Goal: Task Accomplishment & Management: Use online tool/utility

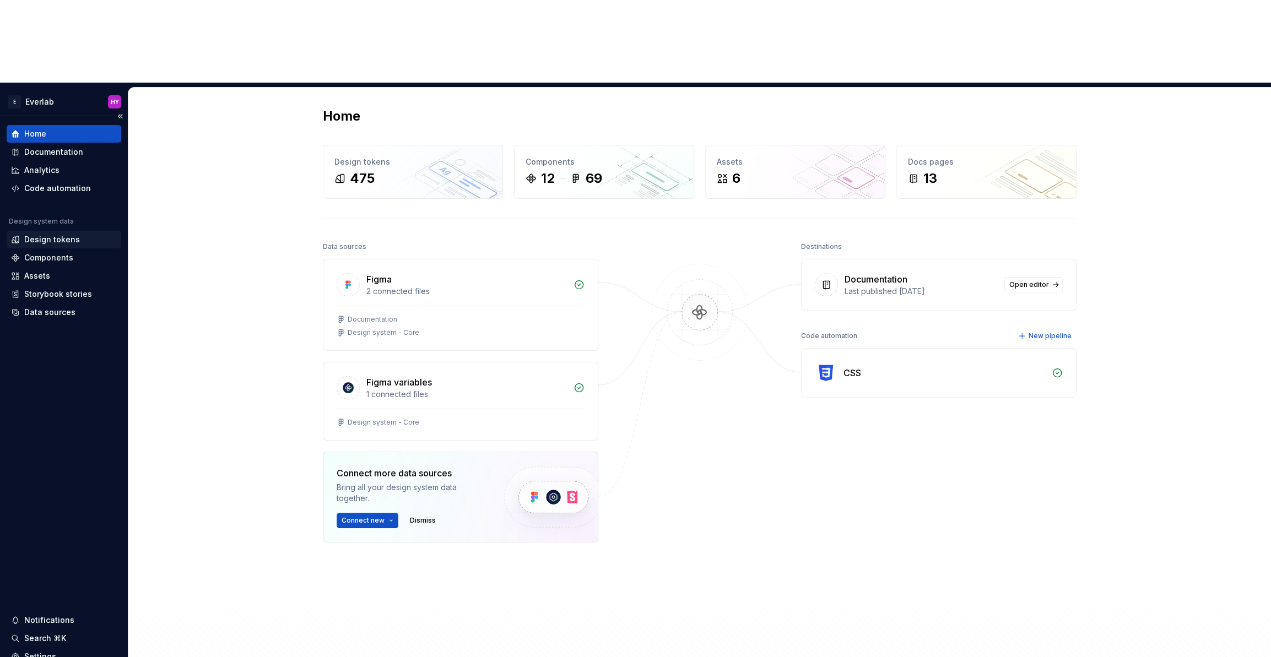
click at [82, 234] on div "Design tokens" at bounding box center [64, 239] width 106 height 11
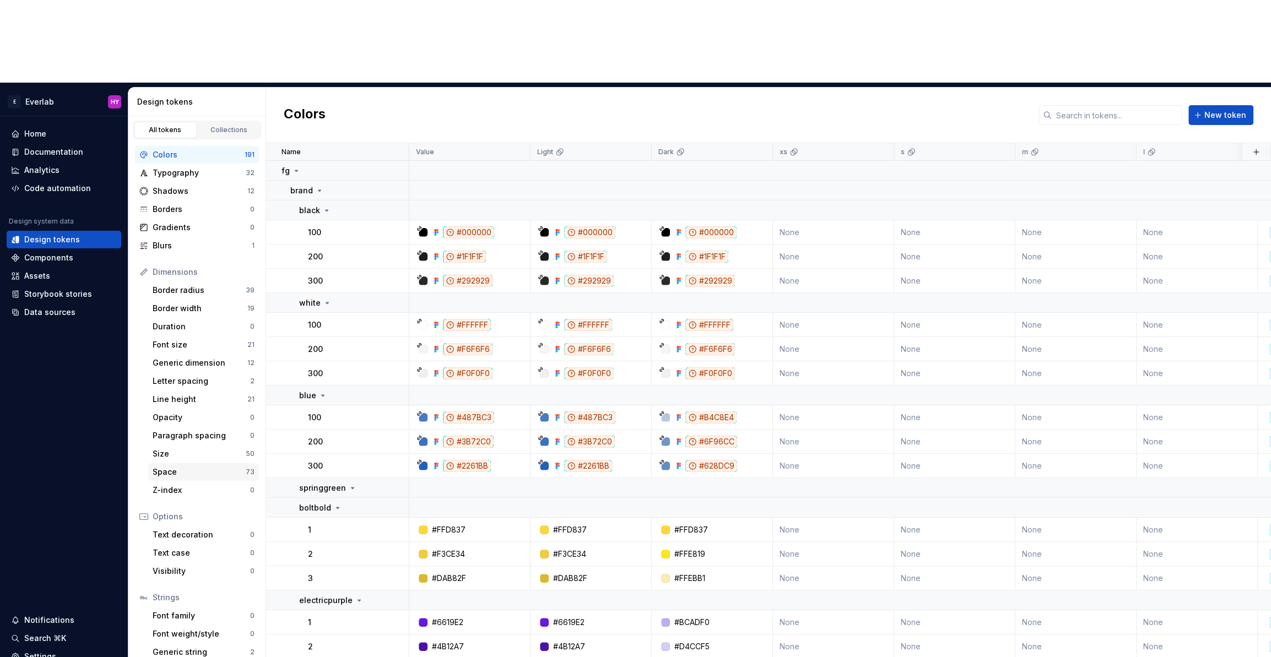
click at [175, 467] on div "Space" at bounding box center [199, 472] width 93 height 11
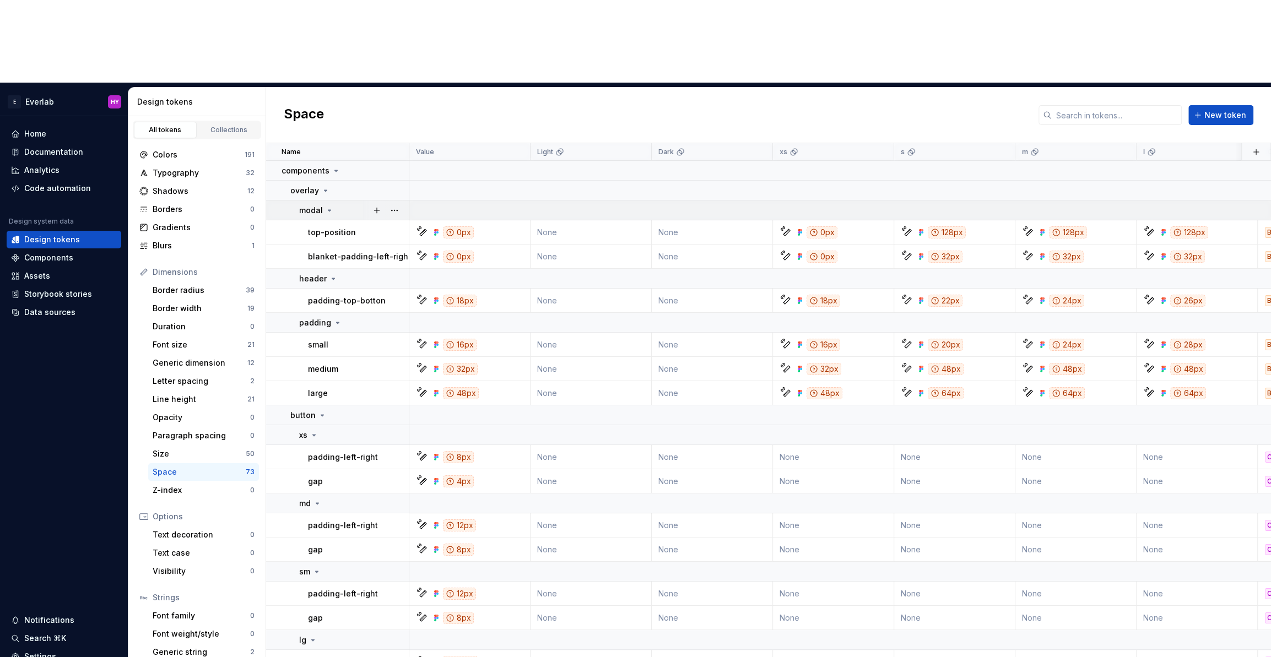
click at [279, 201] on td "modal" at bounding box center [337, 211] width 143 height 20
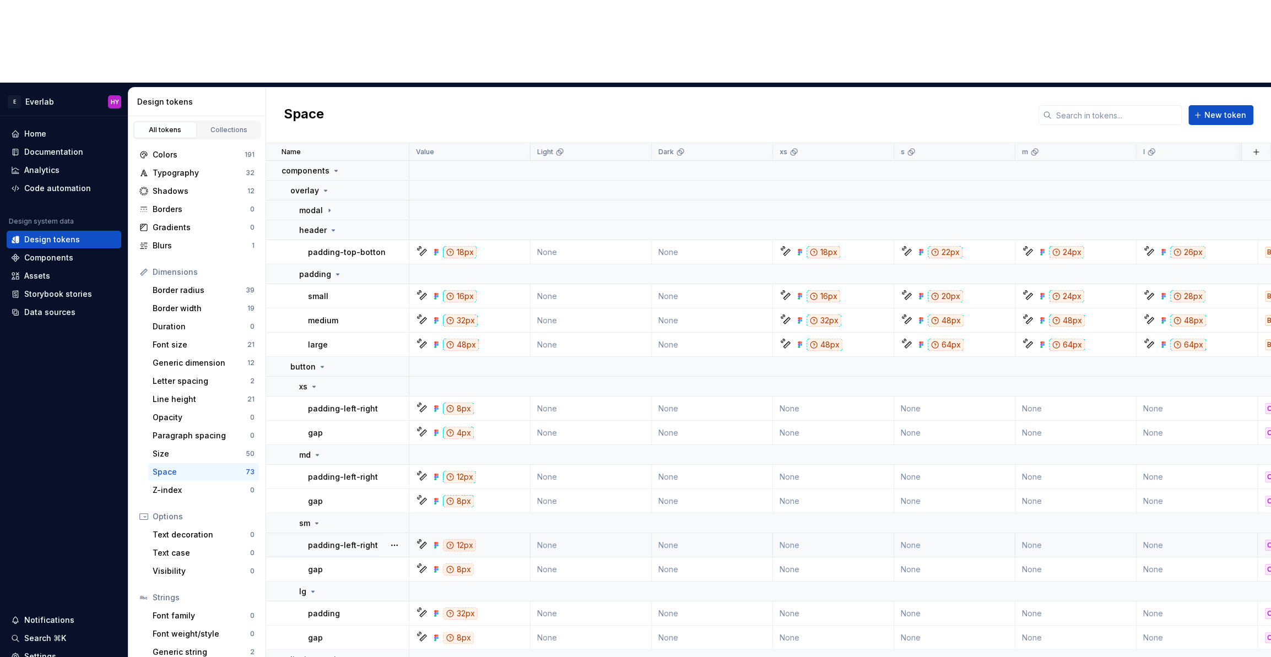
scroll to position [43, 0]
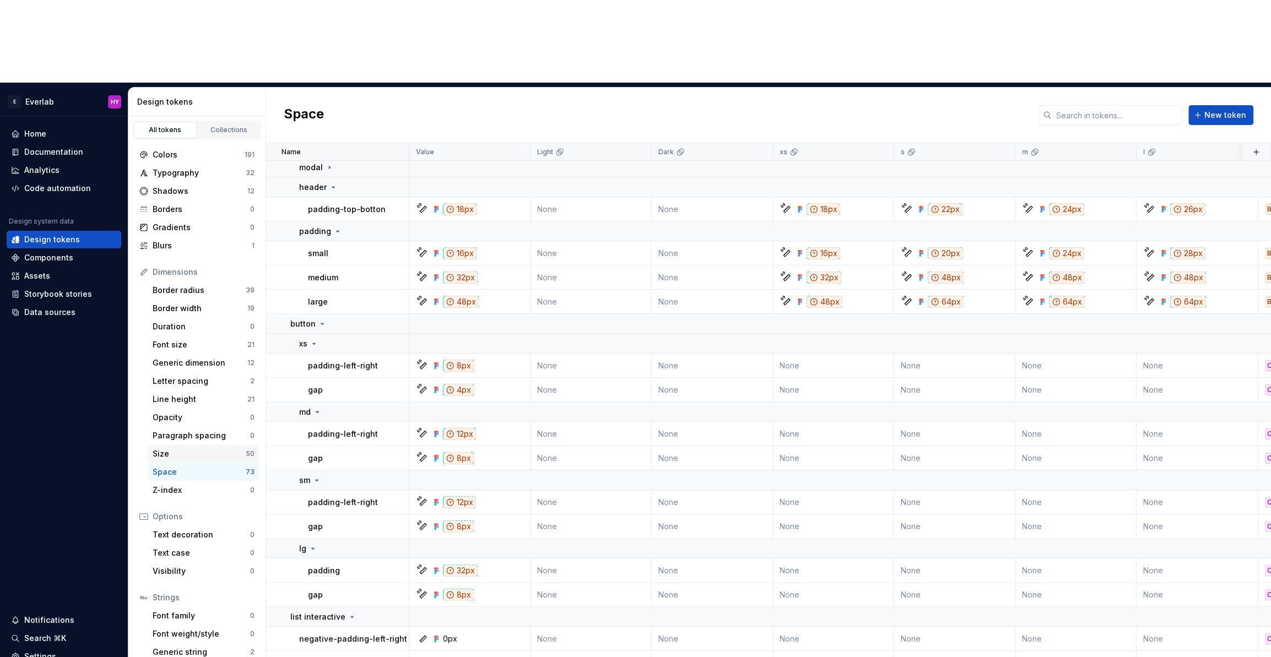
click at [192, 448] on div "Size" at bounding box center [199, 453] width 93 height 11
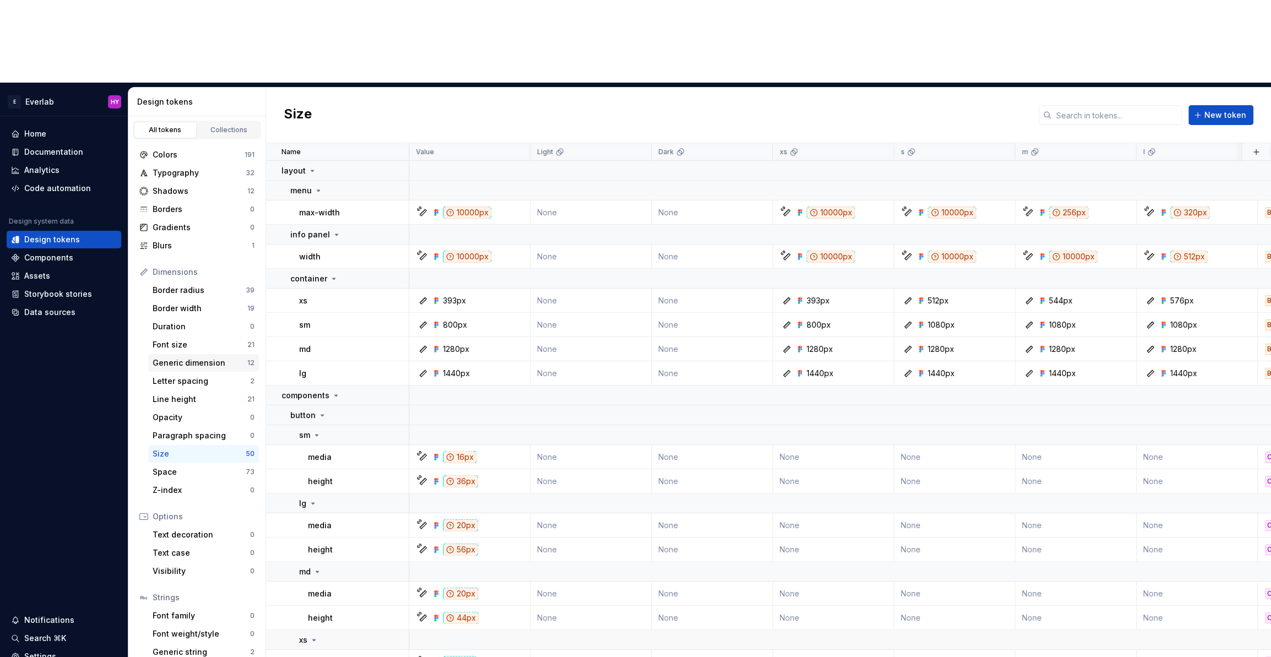
click at [191, 357] on div "Generic dimension" at bounding box center [200, 362] width 95 height 11
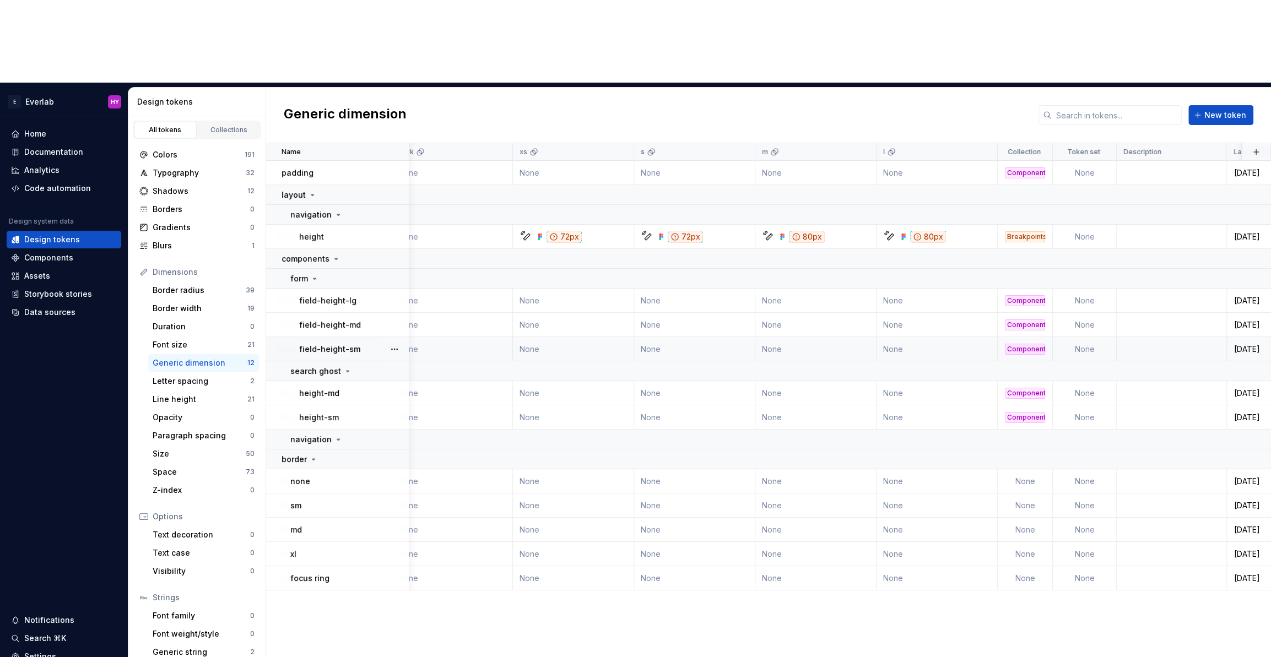
scroll to position [0, 322]
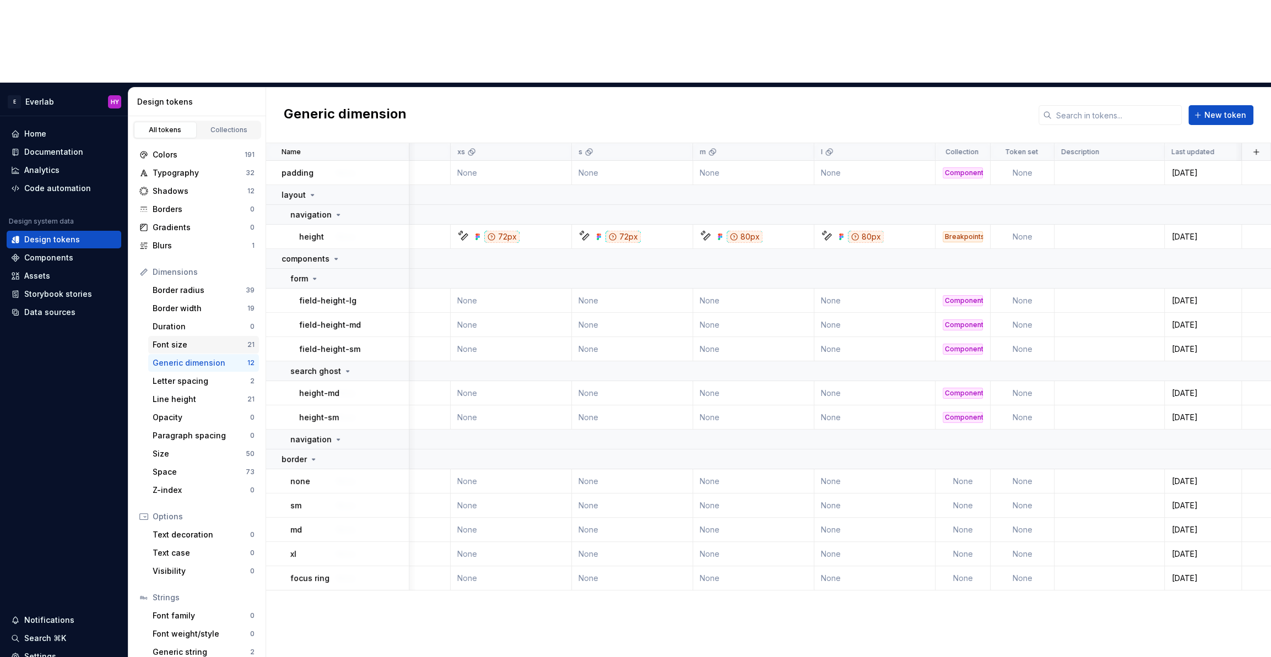
click at [185, 339] on div "Font size" at bounding box center [200, 344] width 95 height 11
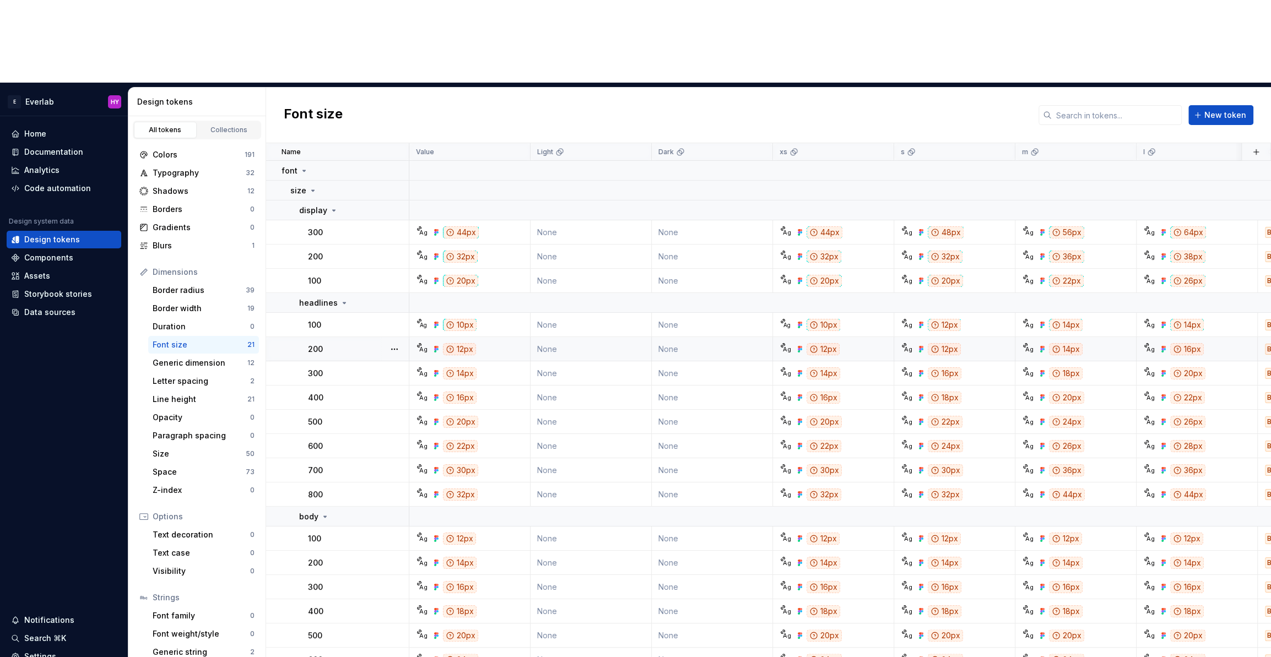
scroll to position [68, 0]
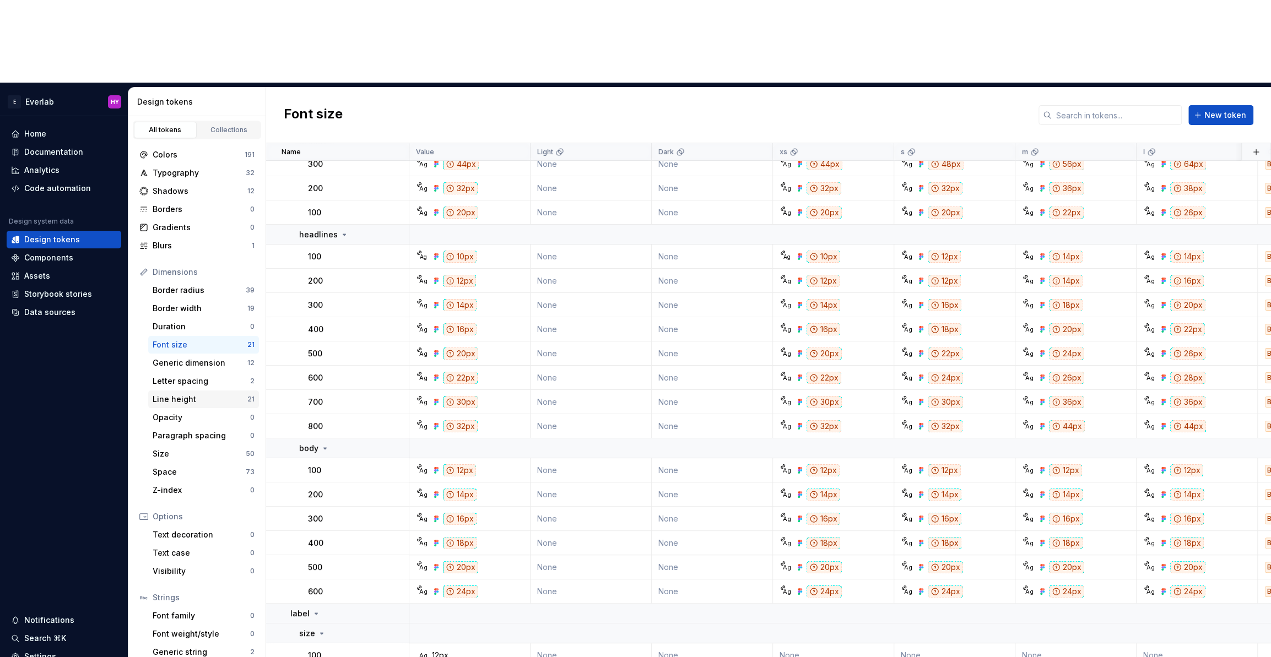
drag, startPoint x: 171, startPoint y: 315, endPoint x: 232, endPoint y: 313, distance: 61.2
click at [171, 394] on div "Line height" at bounding box center [200, 399] width 95 height 11
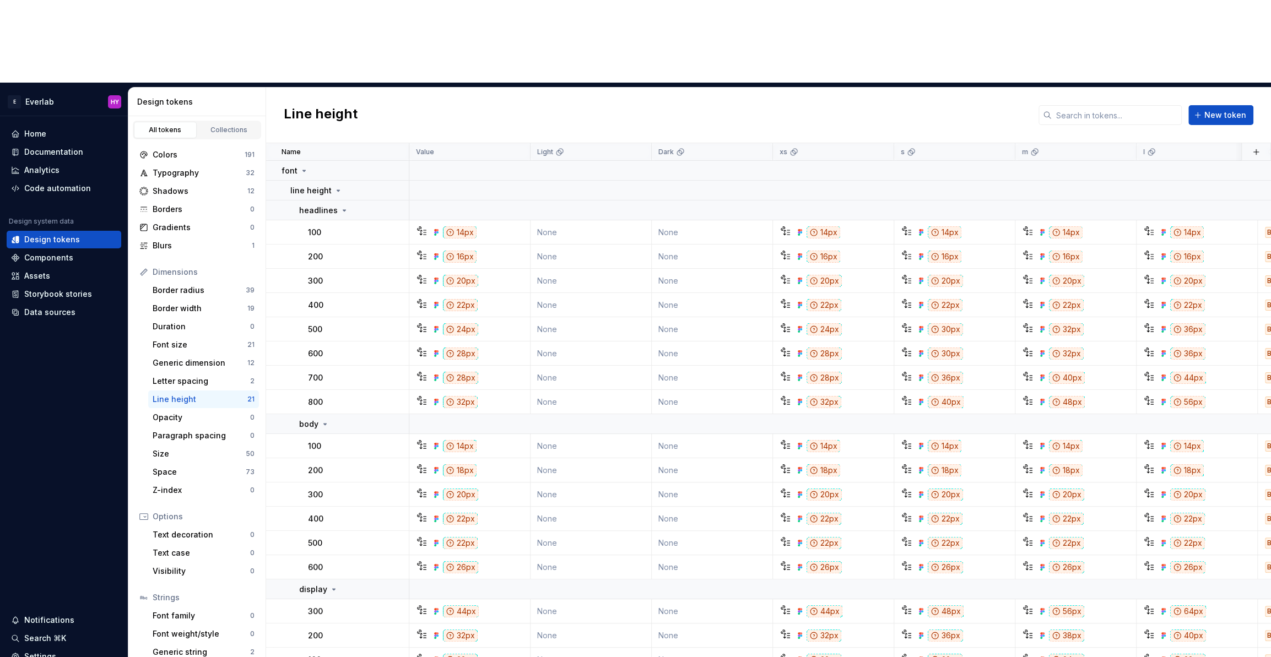
scroll to position [68, 0]
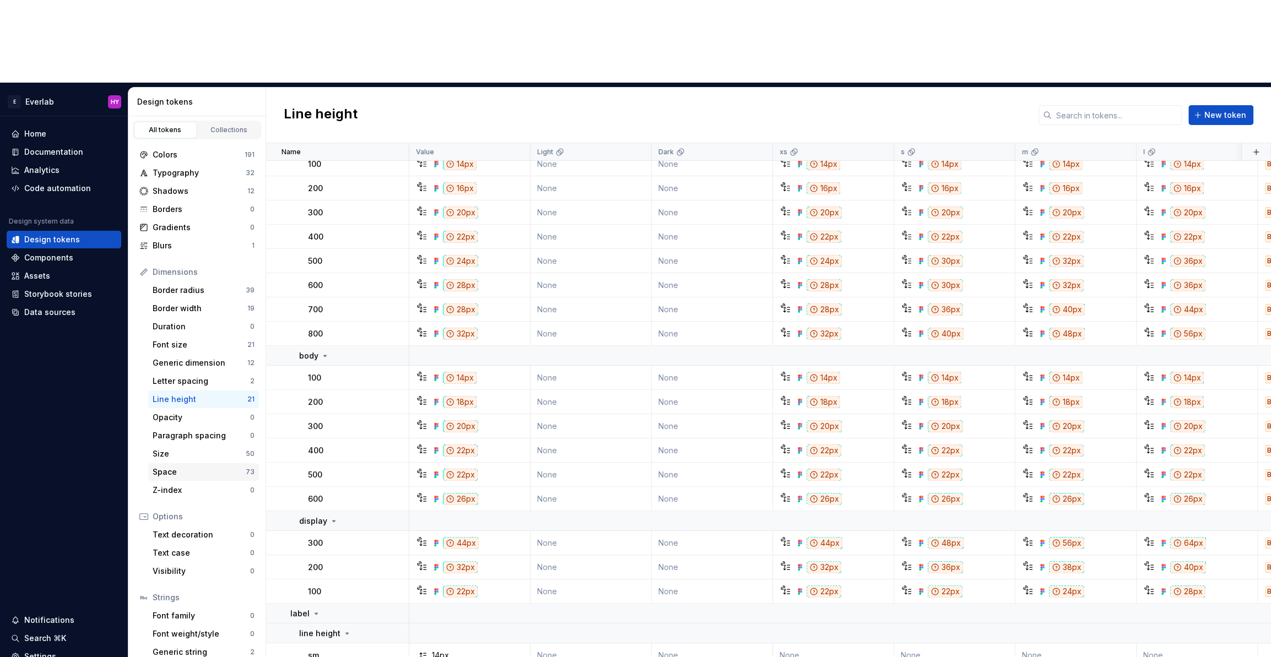
click at [203, 467] on div "Space" at bounding box center [199, 472] width 93 height 11
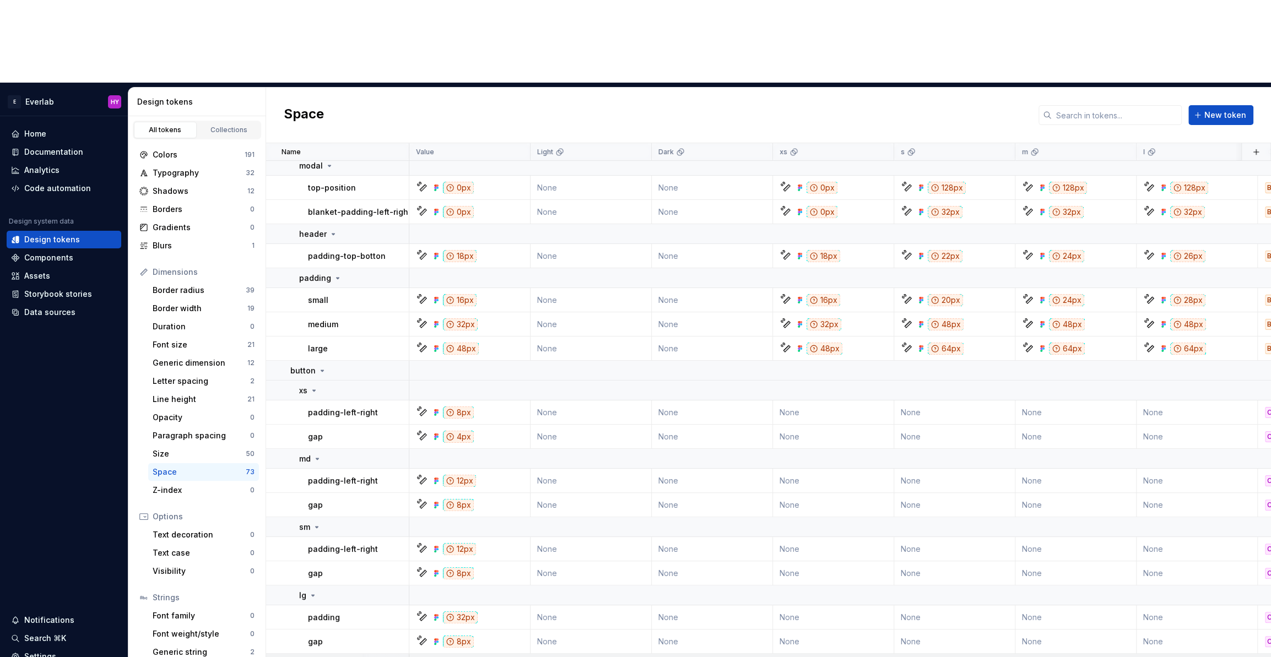
scroll to position [44, 0]
click at [64, 183] on div "Code automation" at bounding box center [57, 188] width 67 height 11
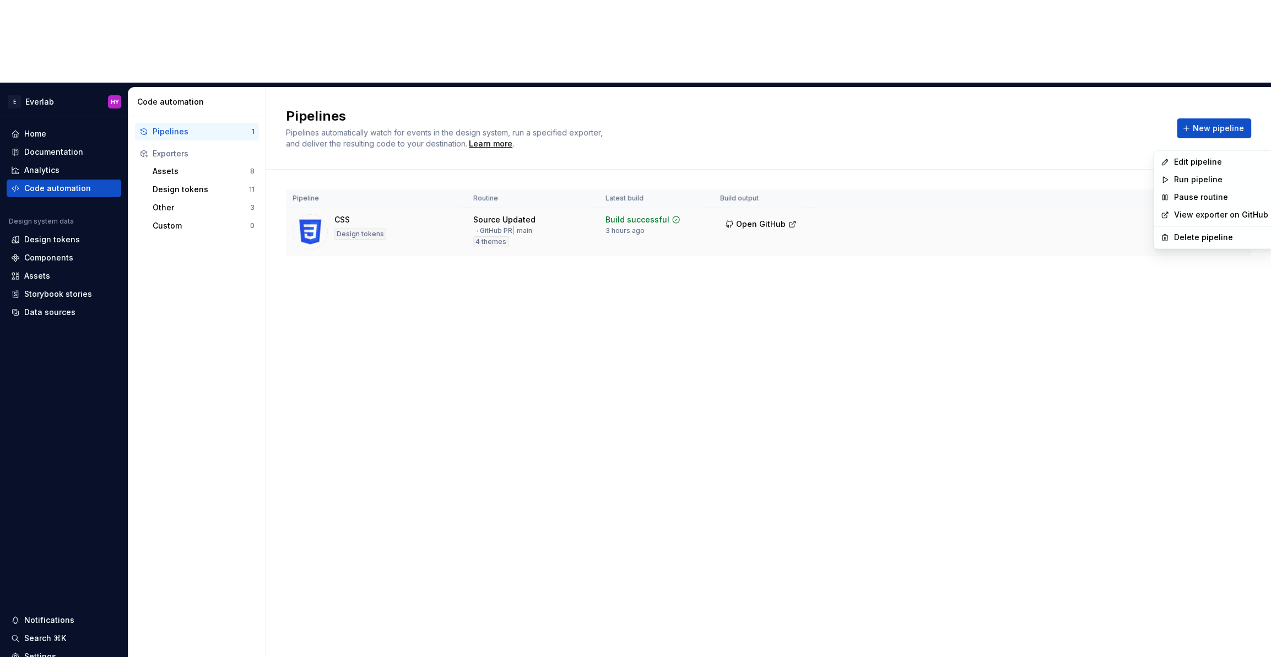
click at [1230, 142] on html "E Everlab HY Home Documentation Analytics Code automation Design system data De…" at bounding box center [635, 328] width 1271 height 657
click at [1206, 162] on div "Edit pipeline" at bounding box center [1220, 162] width 94 height 11
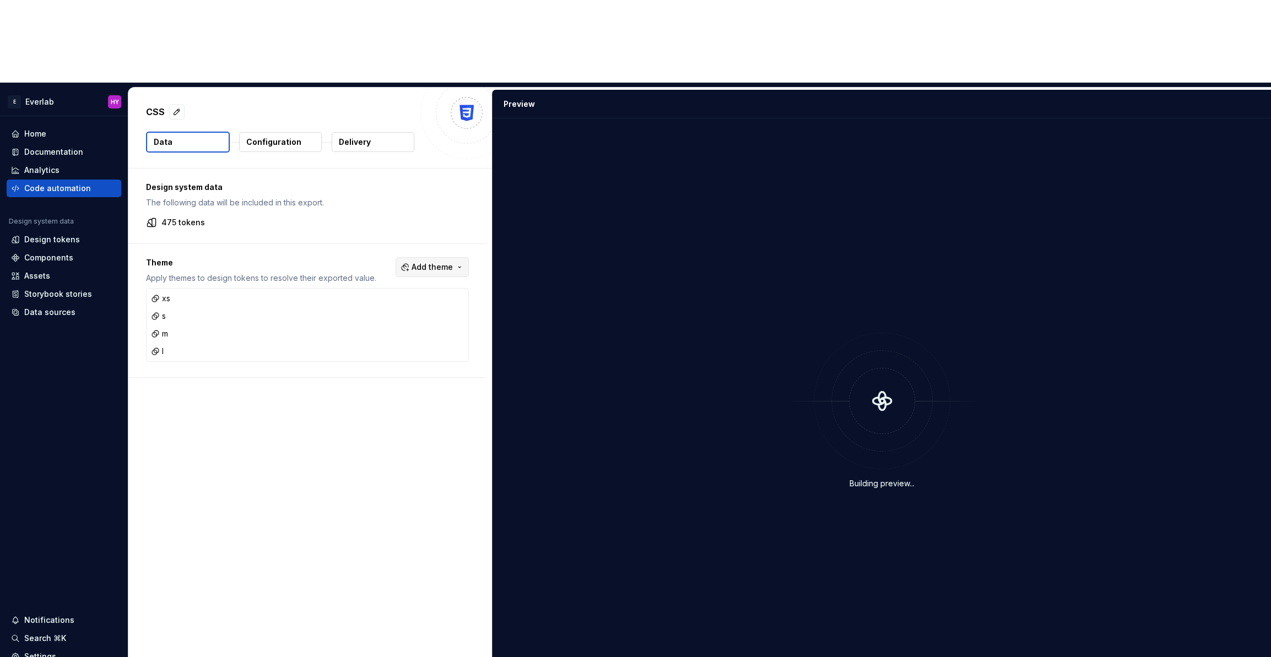
click at [440, 262] on span "Add theme" at bounding box center [431, 267] width 41 height 11
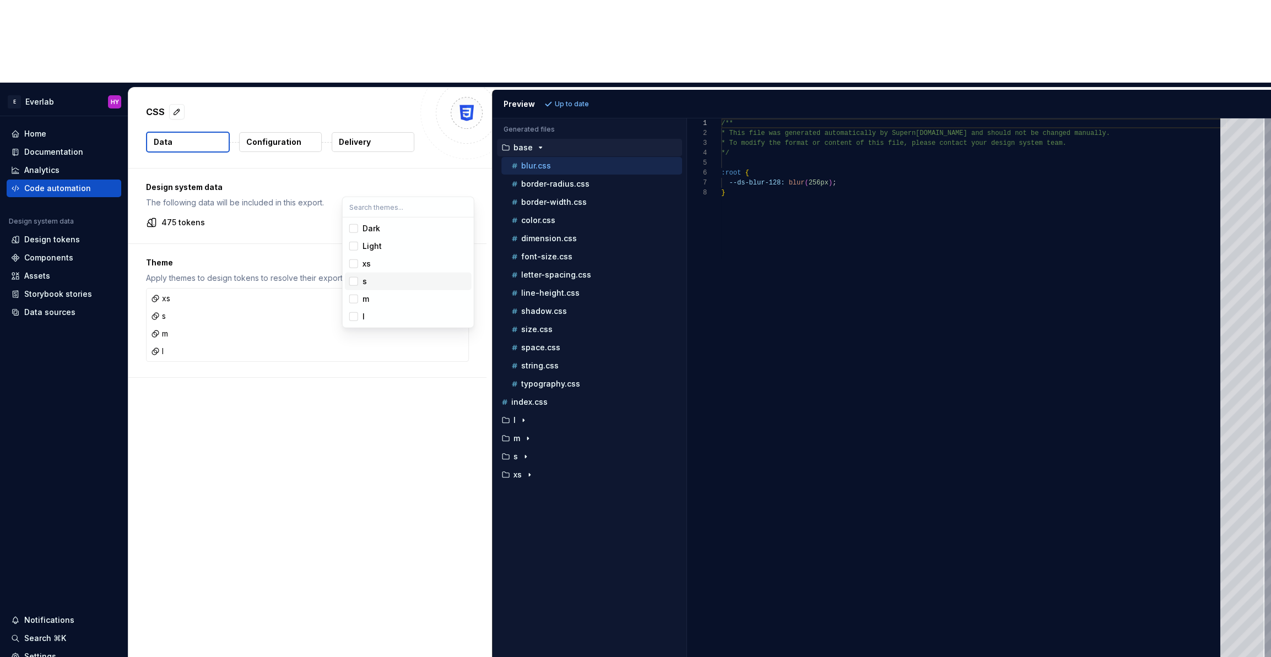
click at [271, 317] on html "E Everlab HY Home Documentation Analytics Code automation Design system data De…" at bounding box center [635, 328] width 1271 height 657
click at [537, 416] on div "l" at bounding box center [590, 420] width 183 height 9
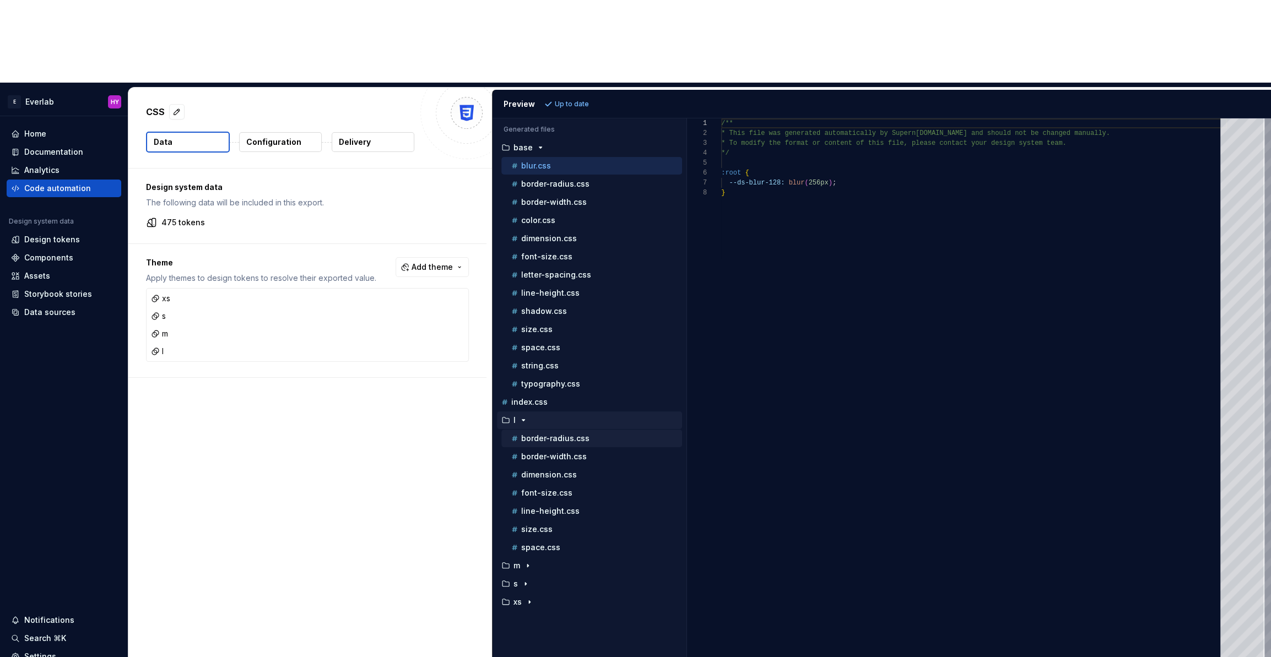
click at [576, 434] on p "border-radius.css" at bounding box center [555, 438] width 68 height 9
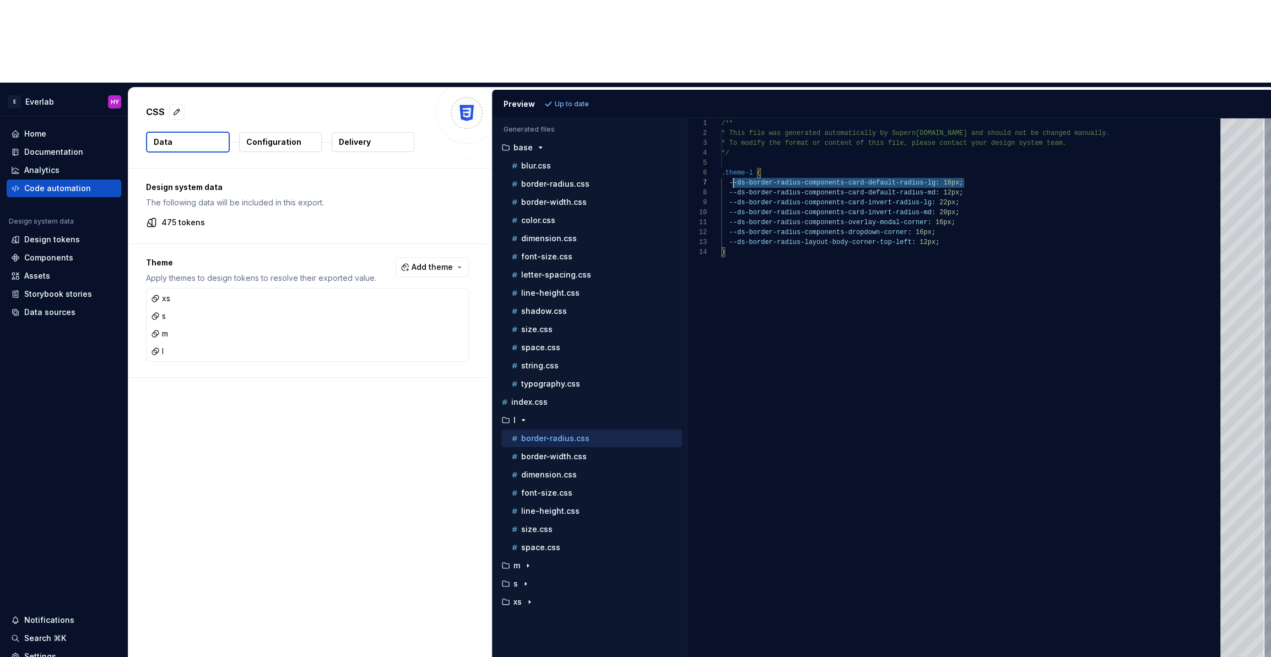
scroll to position [59, 0]
drag, startPoint x: 982, startPoint y: 102, endPoint x: 714, endPoint y: 101, distance: 267.7
click at [721, 118] on div "/** * This file was generated automatically by Supern [DOMAIN_NAME] and should …" at bounding box center [974, 428] width 506 height 621
click at [518, 561] on p "m" at bounding box center [516, 565] width 7 height 9
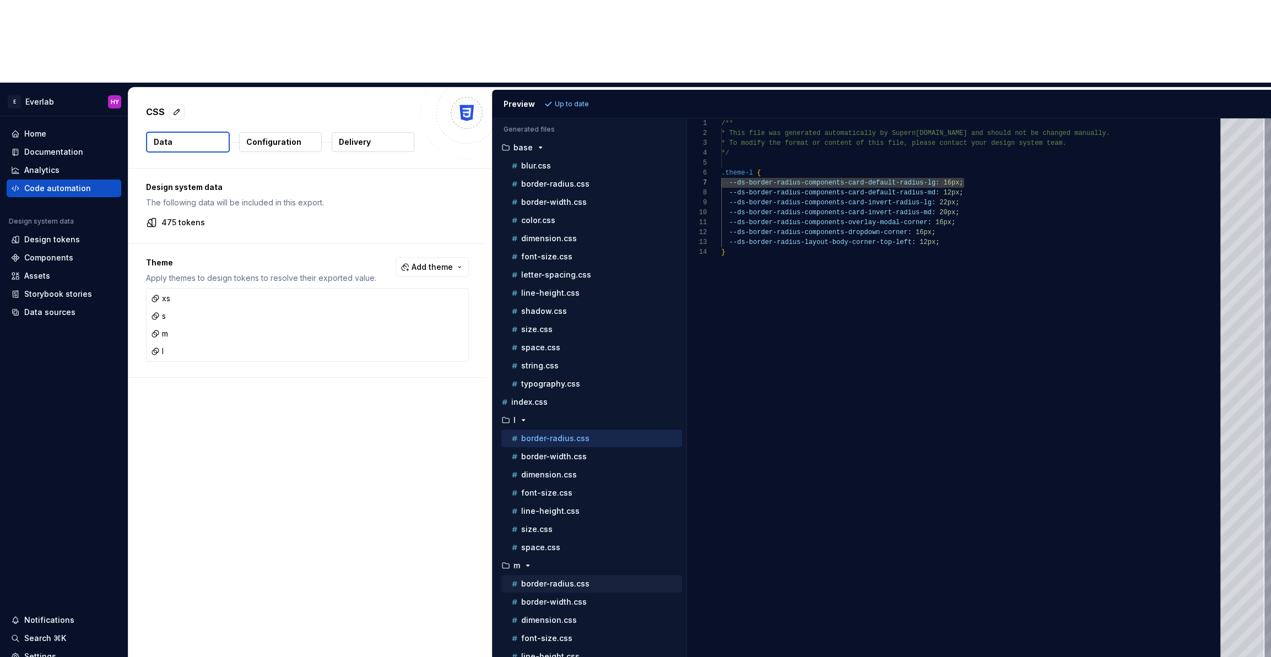
click at [576, 579] on p "border-radius.css" at bounding box center [555, 583] width 68 height 9
click at [803, 118] on div "/** * This file was generated automatically by Supern [DOMAIN_NAME] and should …" at bounding box center [974, 428] width 506 height 621
click at [991, 118] on div "/** * This file was generated automatically by Supern [DOMAIN_NAME] and should …" at bounding box center [974, 428] width 506 height 621
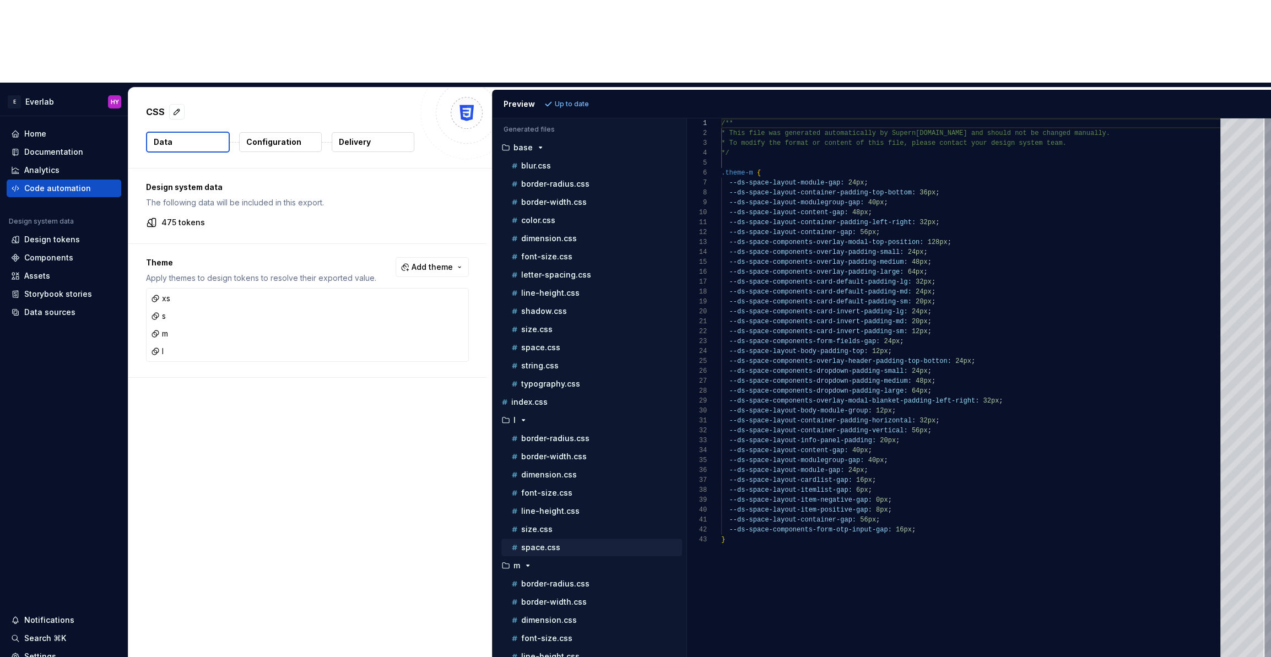
click at [543, 543] on p "space.css" at bounding box center [540, 547] width 39 height 9
click at [544, 543] on p "space.css" at bounding box center [540, 547] width 39 height 9
click at [555, 524] on div "size.css" at bounding box center [595, 529] width 173 height 11
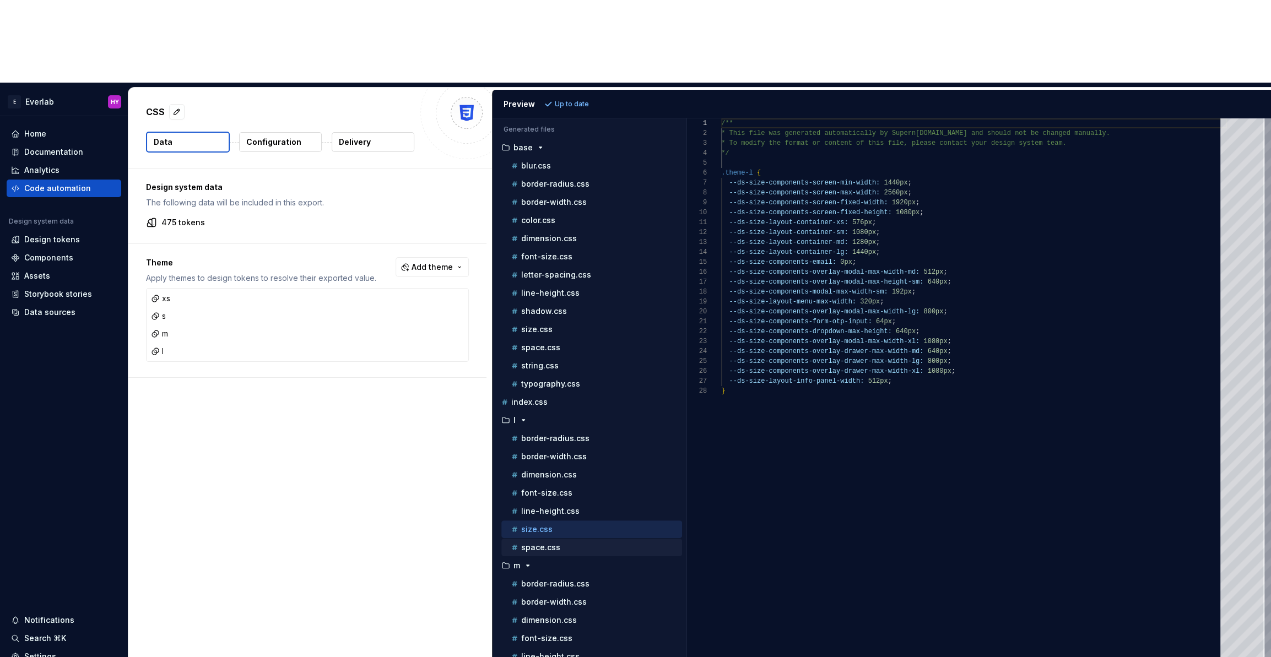
click at [558, 542] on div "space.css" at bounding box center [595, 547] width 173 height 11
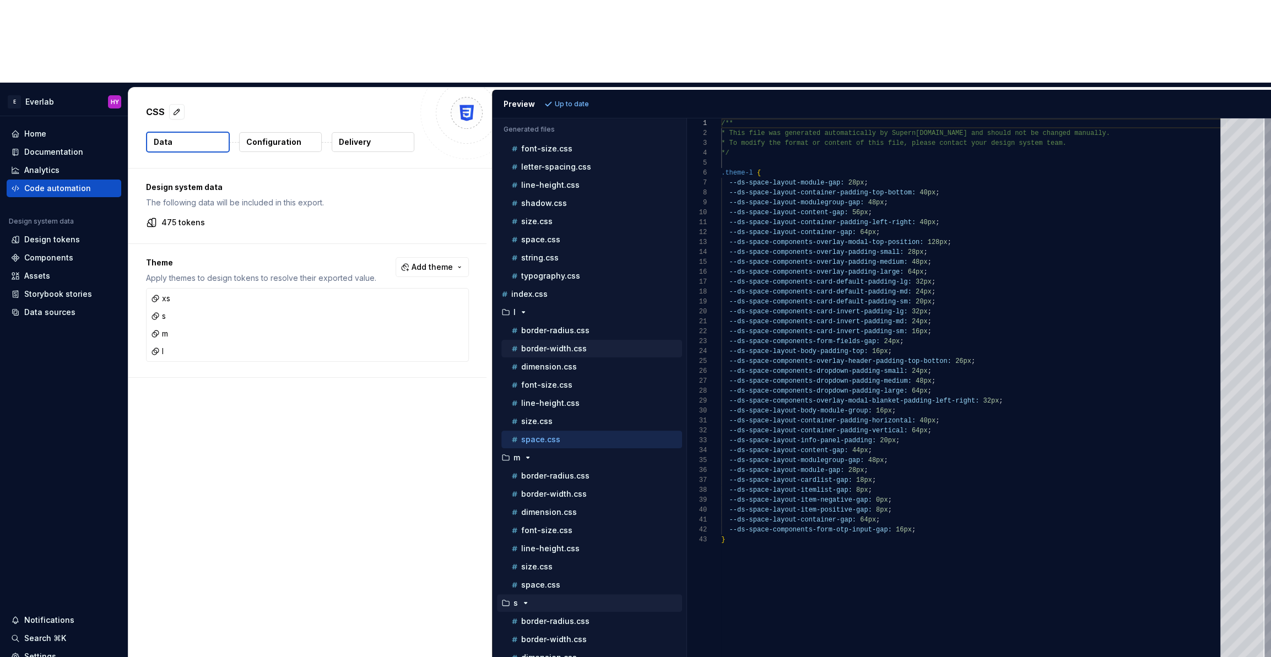
scroll to position [112, 0]
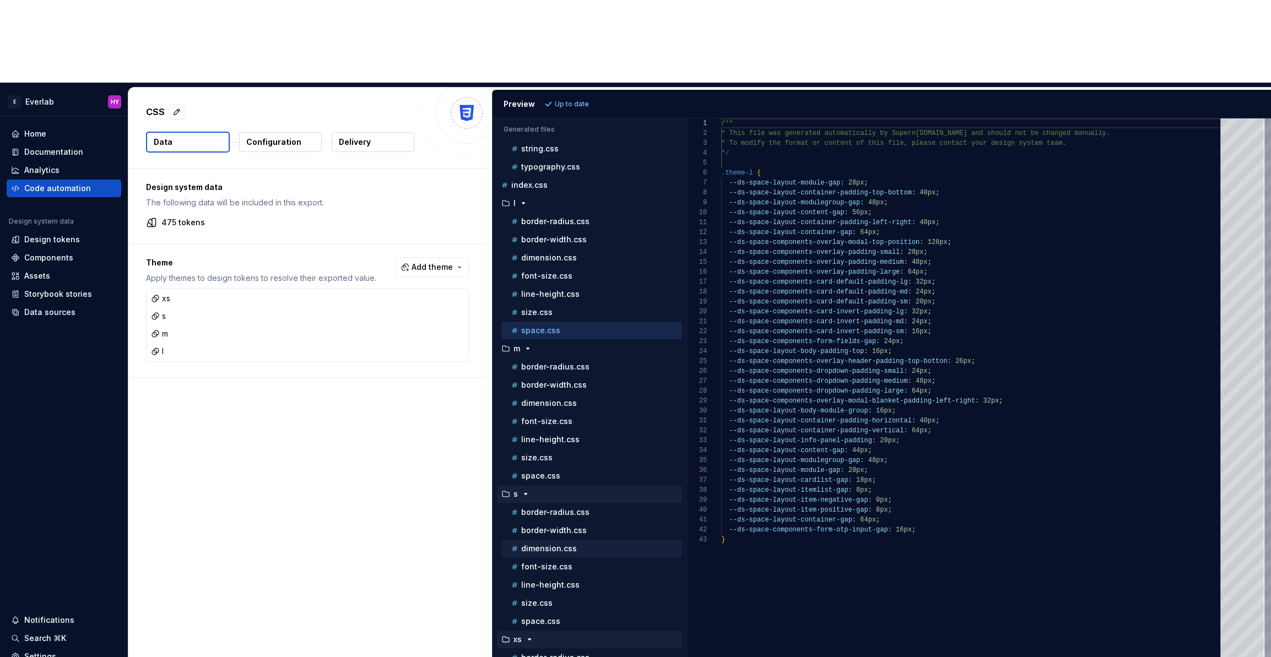
scroll to position [237, 0]
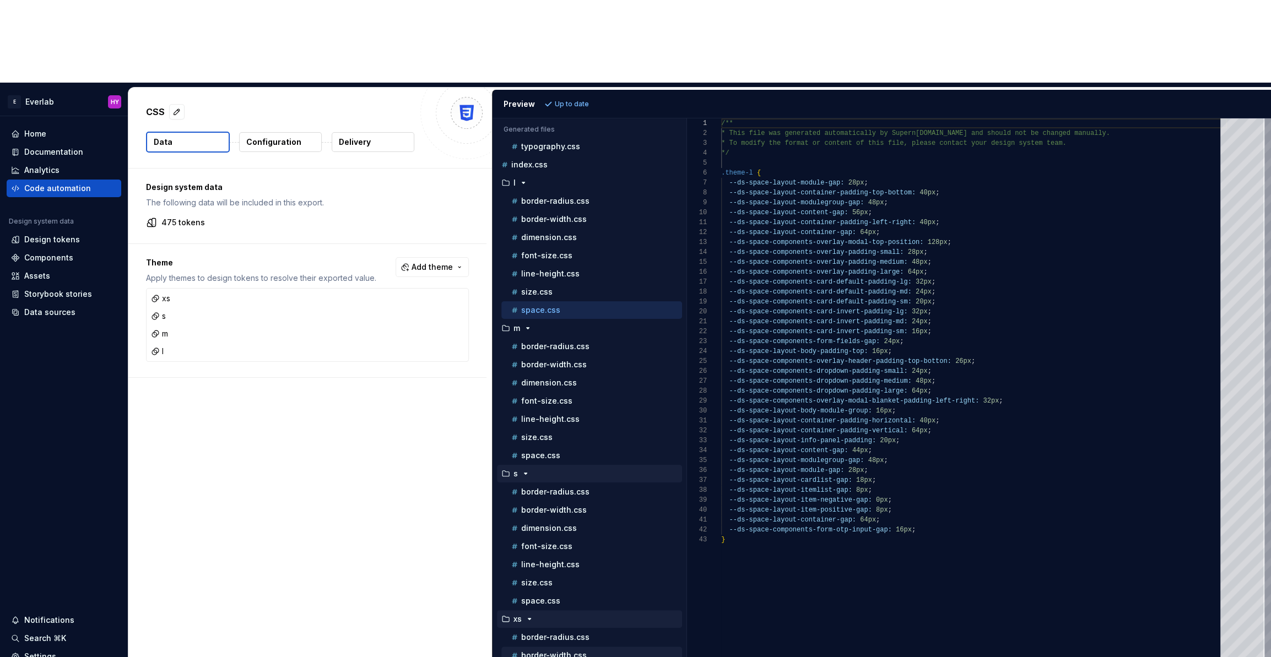
click at [576, 651] on p "border-width.css" at bounding box center [554, 655] width 66 height 9
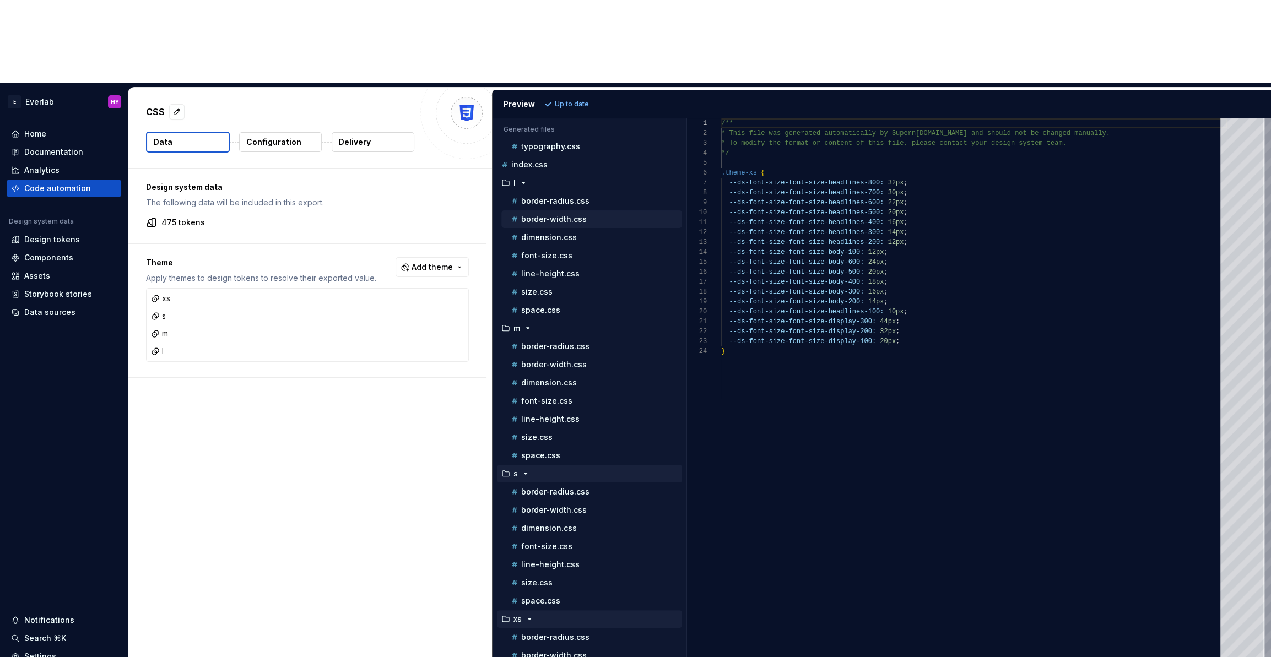
click at [553, 210] on div "border-width.css" at bounding box center [591, 219] width 181 height 18
click at [552, 233] on p "dimension.css" at bounding box center [549, 237] width 56 height 9
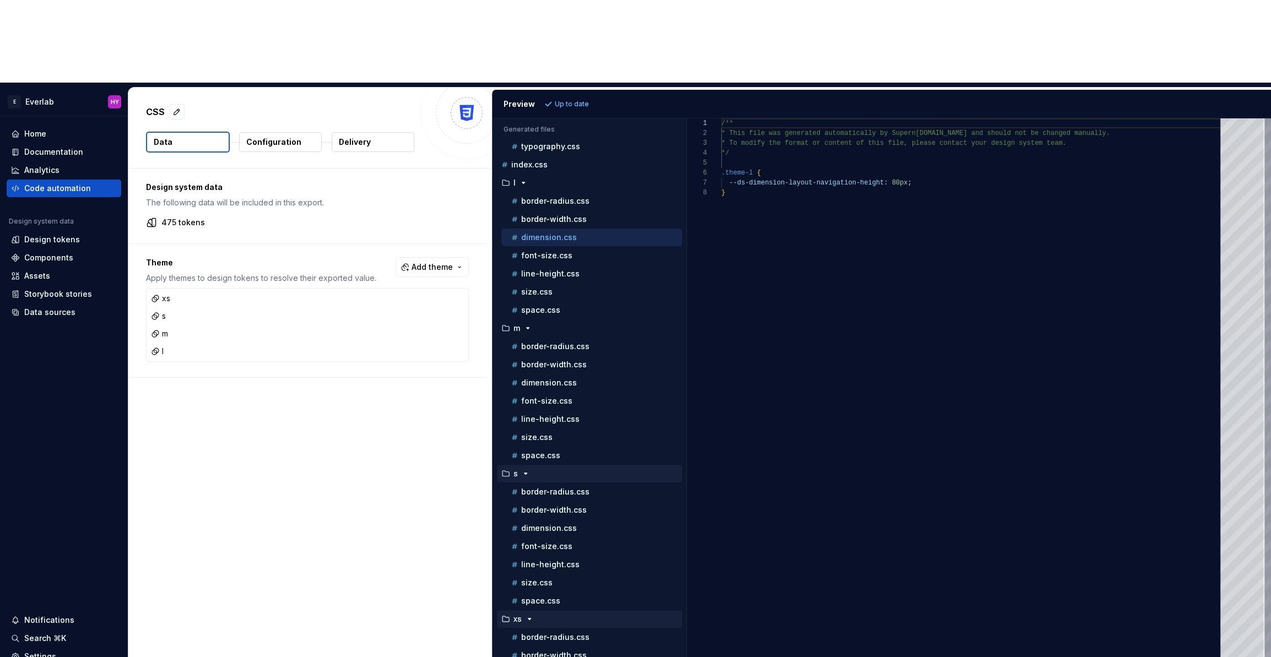
scroll to position [69, 0]
click at [557, 378] on p "dimension.css" at bounding box center [549, 382] width 56 height 9
click at [553, 560] on p "line-height.css" at bounding box center [550, 564] width 58 height 9
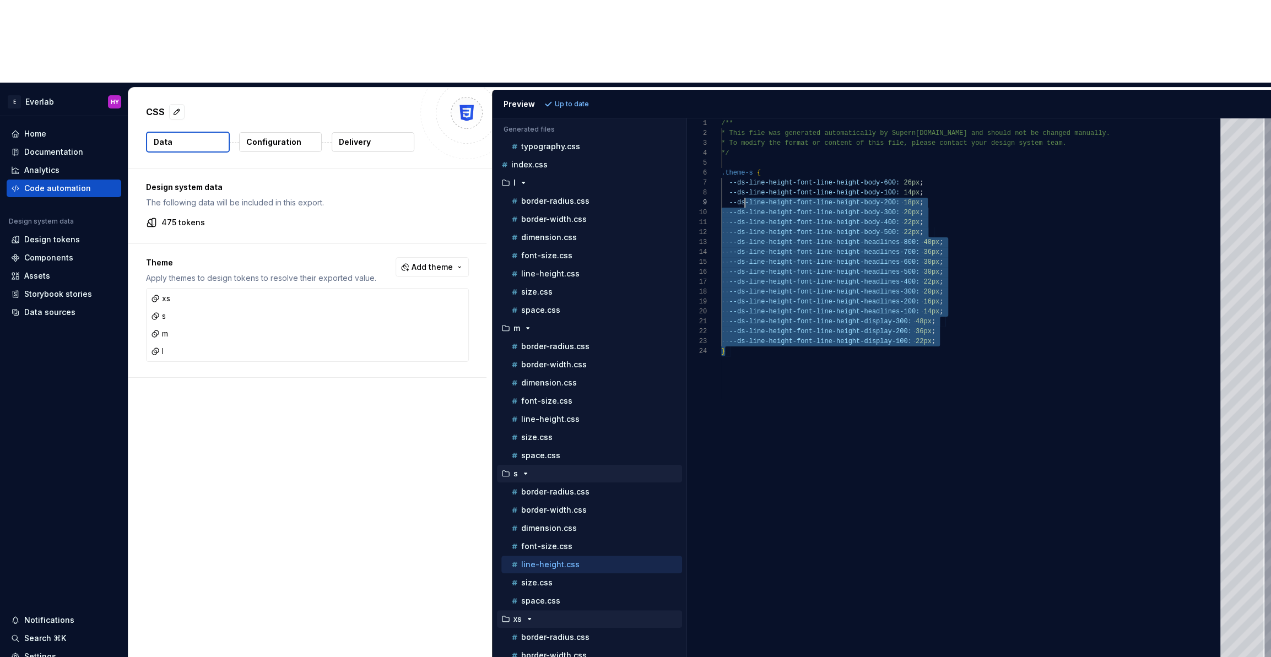
scroll to position [79, 28]
drag, startPoint x: 973, startPoint y: 284, endPoint x: 747, endPoint y: 120, distance: 279.3
click at [747, 120] on div "/** * This file was generated automatically by Supern [DOMAIN_NAME] and should …" at bounding box center [974, 428] width 506 height 621
drag, startPoint x: 760, startPoint y: 110, endPoint x: 946, endPoint y: 264, distance: 241.8
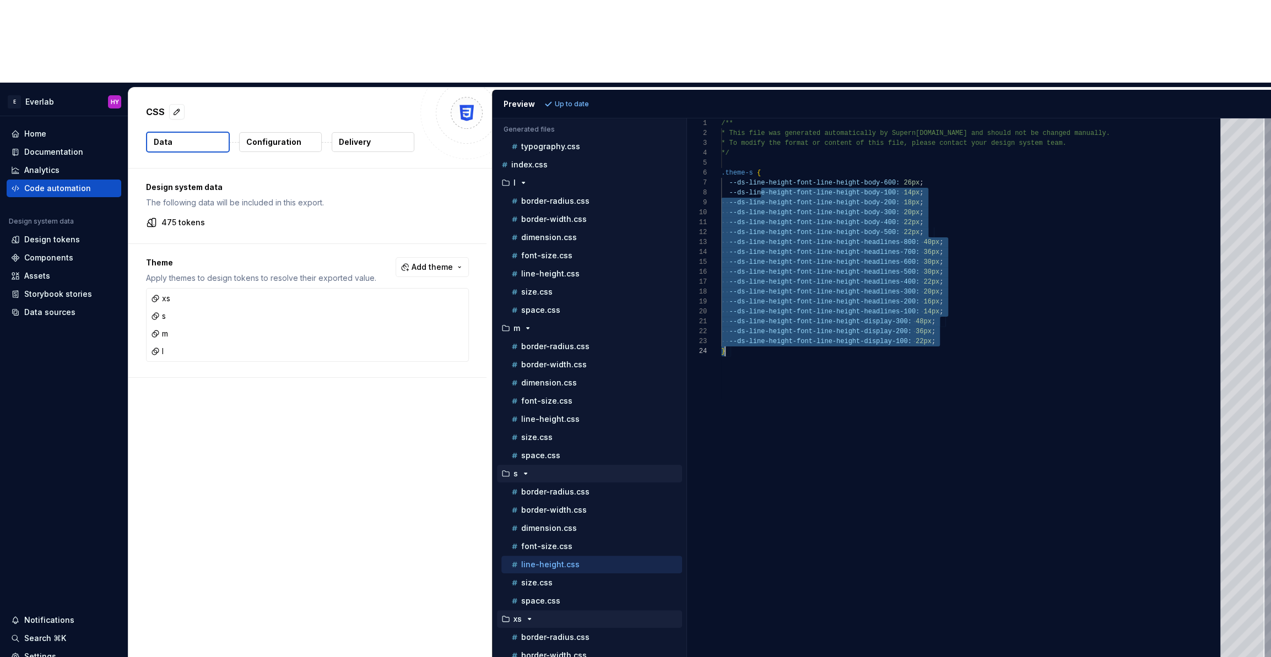
click at [946, 264] on div "/** * This file was generated automatically by Supern [DOMAIN_NAME] and should …" at bounding box center [974, 428] width 506 height 621
click at [1059, 218] on div "--ds-line-height-font-line-height-body-400: 22px ;" at bounding box center [974, 223] width 506 height 10
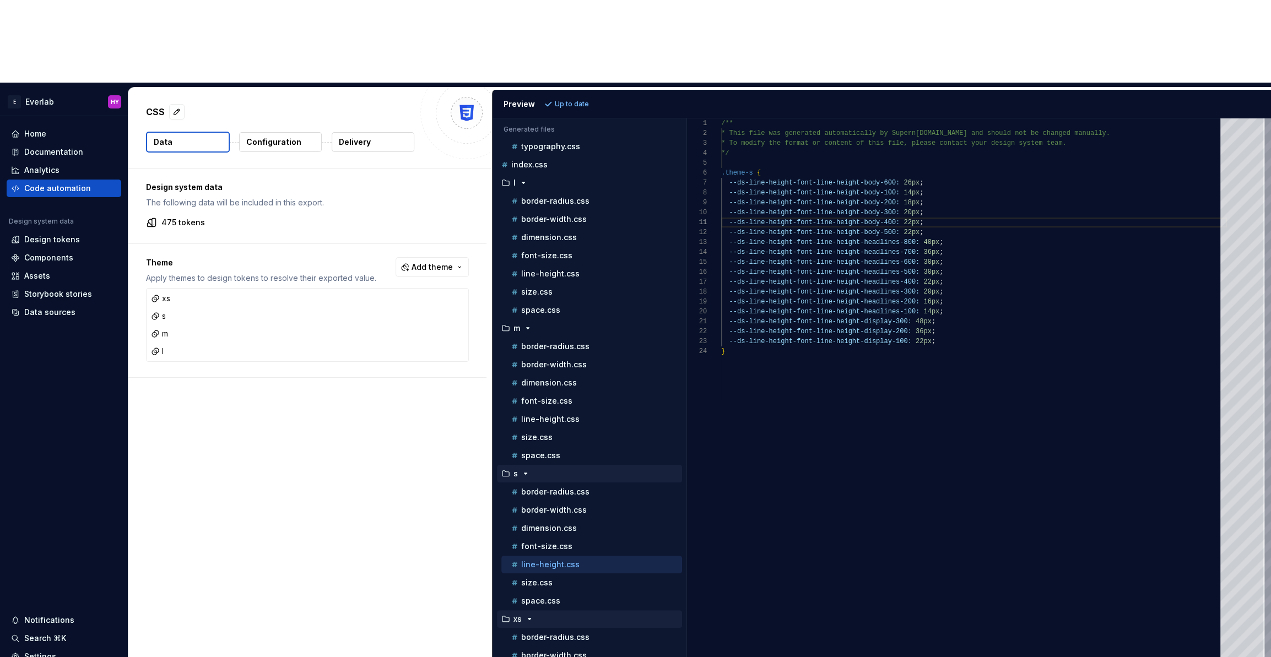
click at [264, 137] on p "Configuration" at bounding box center [273, 142] width 55 height 11
click at [266, 137] on p "Configuration" at bounding box center [273, 142] width 55 height 11
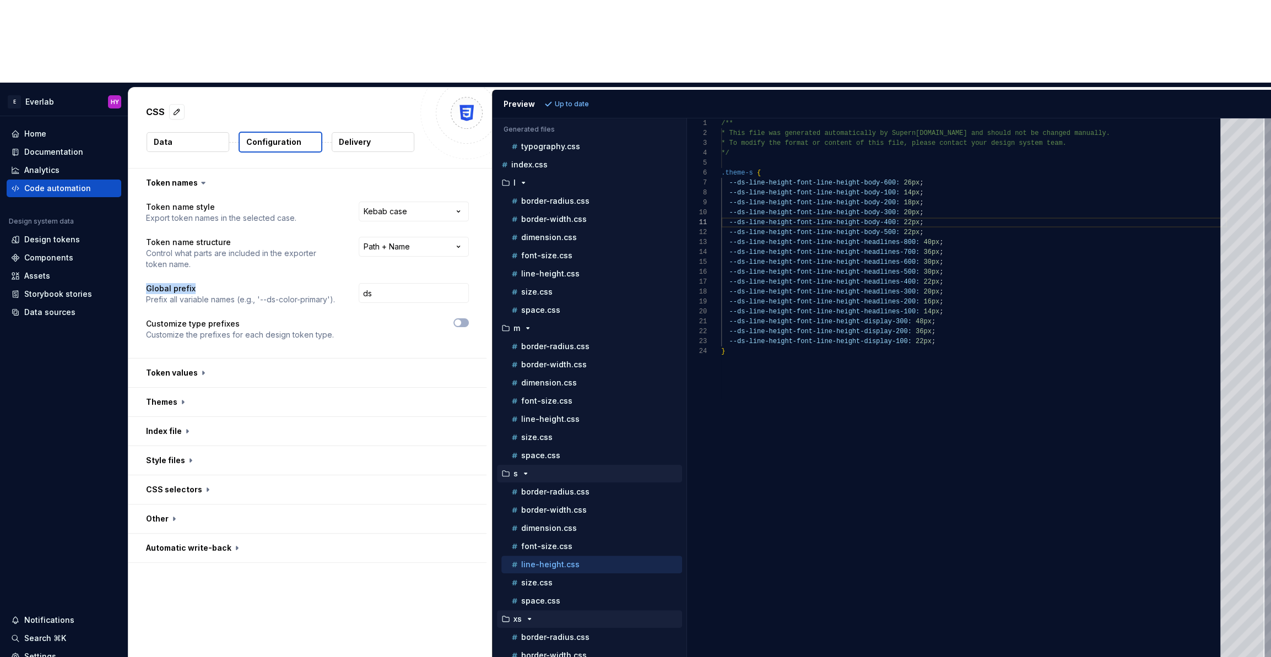
drag, startPoint x: 156, startPoint y: 204, endPoint x: 374, endPoint y: 196, distance: 218.3
click at [205, 283] on p "Global prefix" at bounding box center [240, 288] width 189 height 11
type textarea "**********"
drag, startPoint x: 743, startPoint y: 103, endPoint x: 735, endPoint y: 104, distance: 7.7
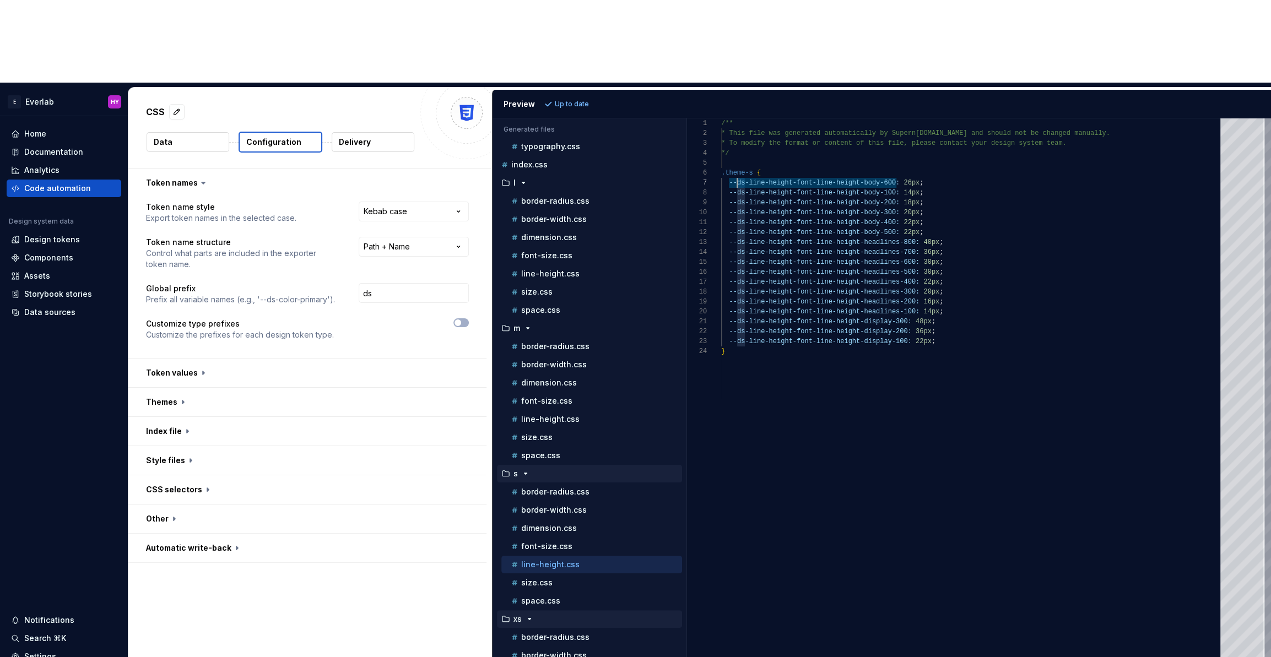
click at [735, 118] on div "/** * This file was generated automatically by Supern [DOMAIN_NAME] and should …" at bounding box center [974, 428] width 506 height 621
drag, startPoint x: 398, startPoint y: 210, endPoint x: 360, endPoint y: 213, distance: 37.5
click at [360, 283] on div "ds" at bounding box center [412, 294] width 114 height 22
click at [50, 231] on div "Design tokens" at bounding box center [64, 240] width 115 height 18
